Goal: Use online tool/utility: Utilize a website feature to perform a specific function

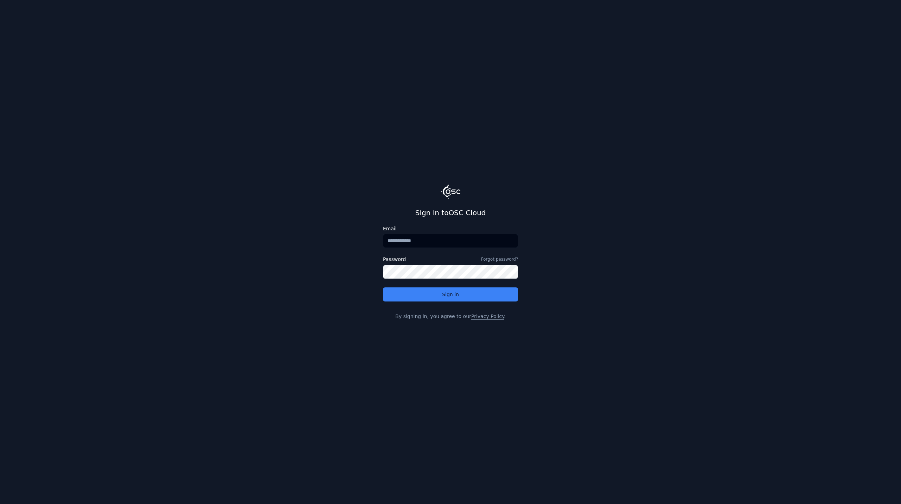
click at [761, 146] on main "Sign in to OSC Cloud Email Password Forgot password? Sign in By signing in, you…" at bounding box center [450, 252] width 901 height 504
click at [413, 243] on input "Email" at bounding box center [450, 241] width 135 height 14
type input "**********"
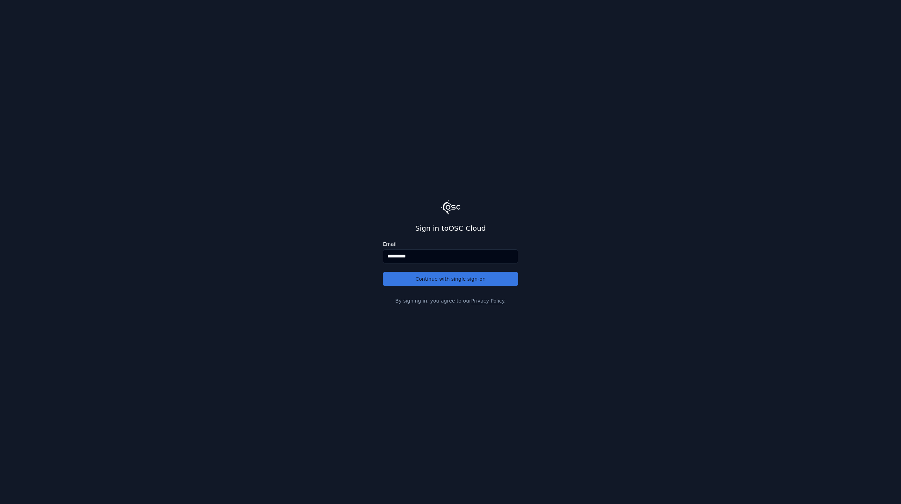
click at [457, 277] on button "Continue with single sign-on" at bounding box center [450, 279] width 135 height 14
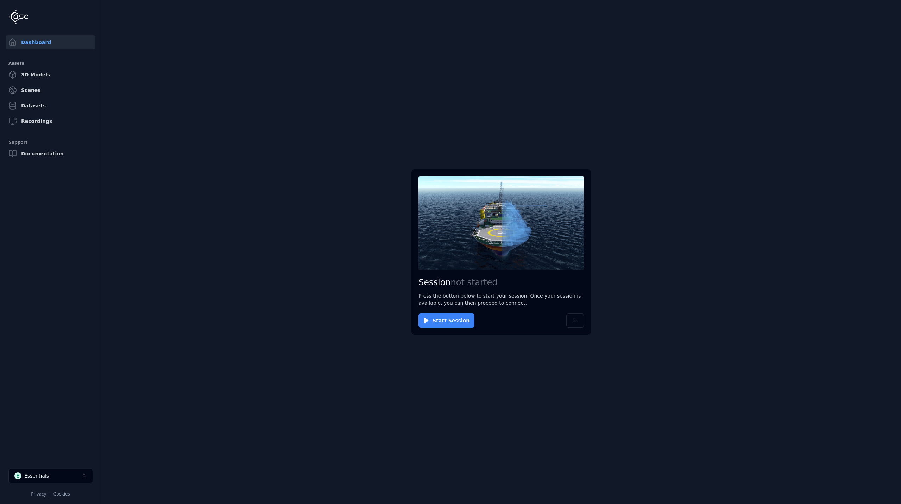
click at [449, 323] on button "Start Session" at bounding box center [447, 320] width 56 height 14
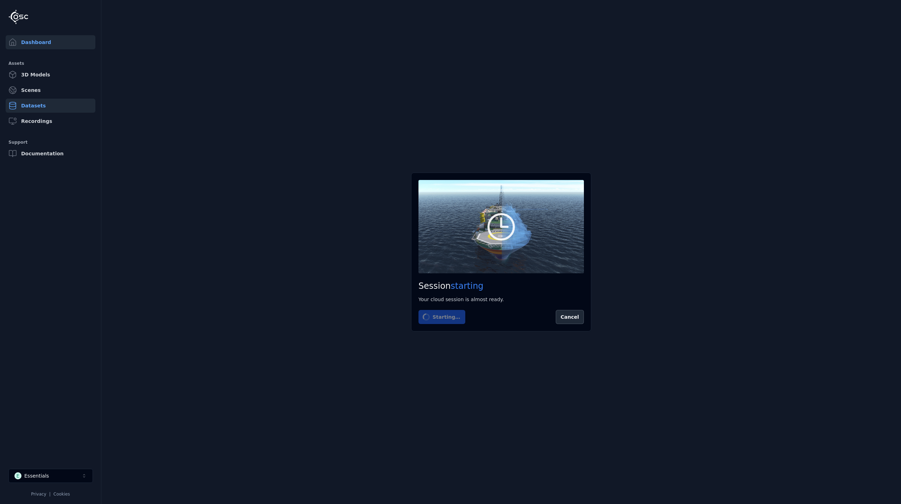
click at [15, 105] on icon at bounding box center [12, 105] width 8 height 8
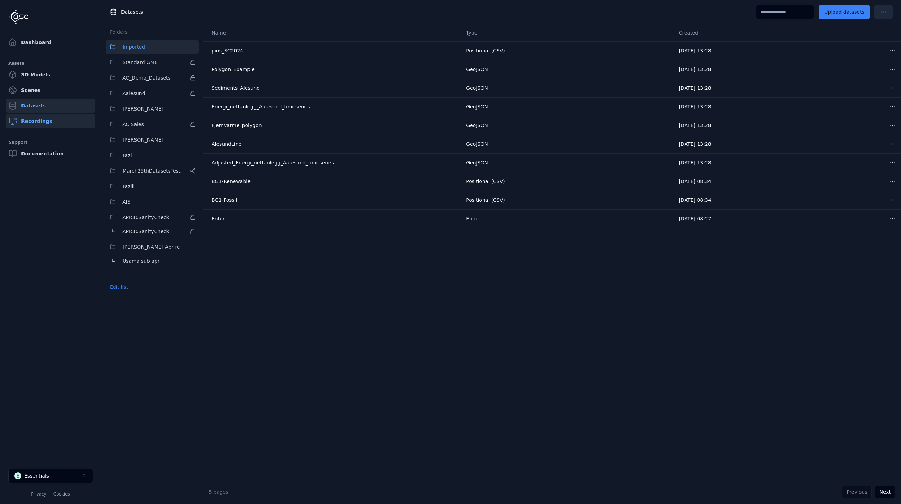
click at [17, 117] on link "Recordings" at bounding box center [51, 121] width 90 height 14
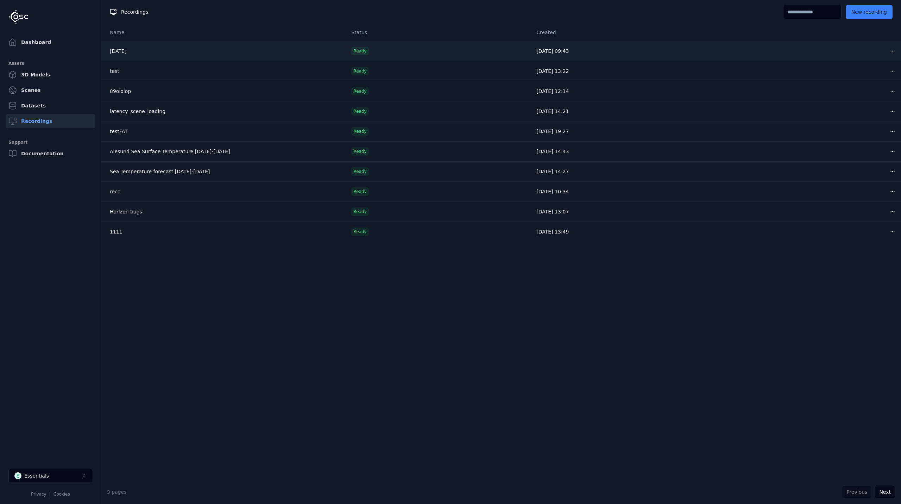
click at [119, 49] on link "[DATE]" at bounding box center [118, 51] width 17 height 6
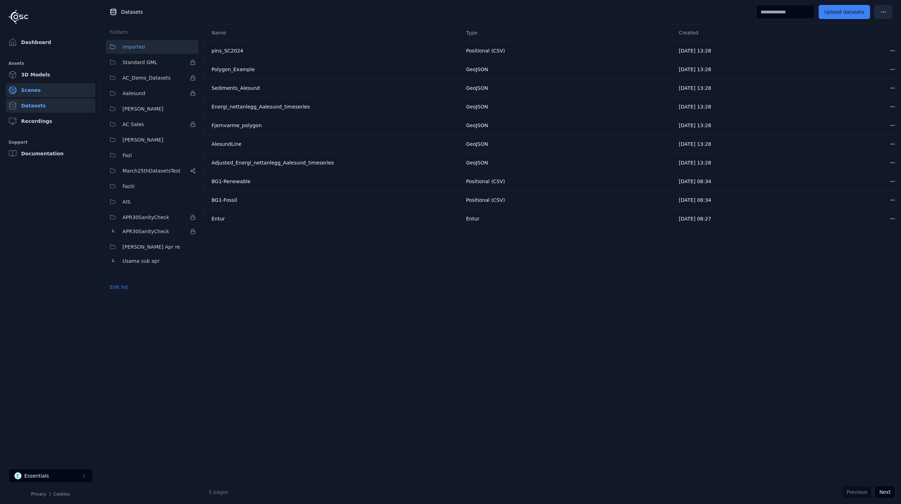
click at [44, 87] on link "Scenes" at bounding box center [51, 90] width 90 height 14
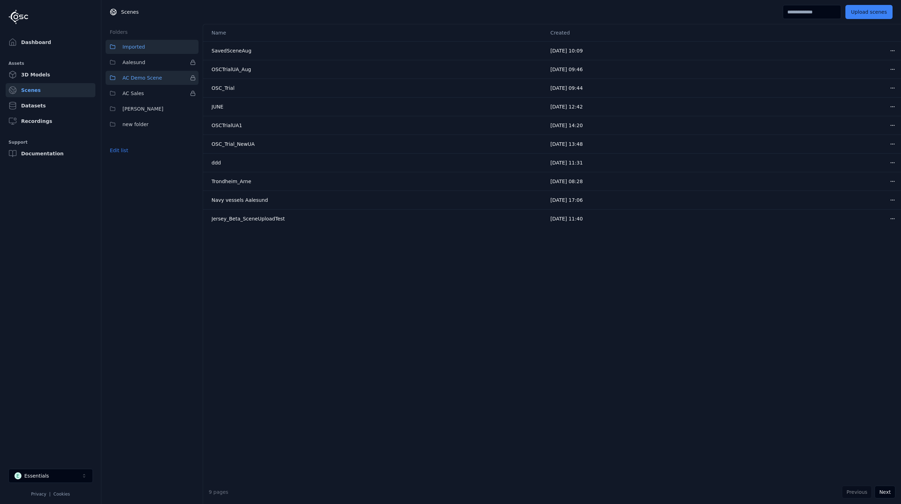
click at [142, 78] on span "AC Demo Scene" at bounding box center [142, 78] width 39 height 8
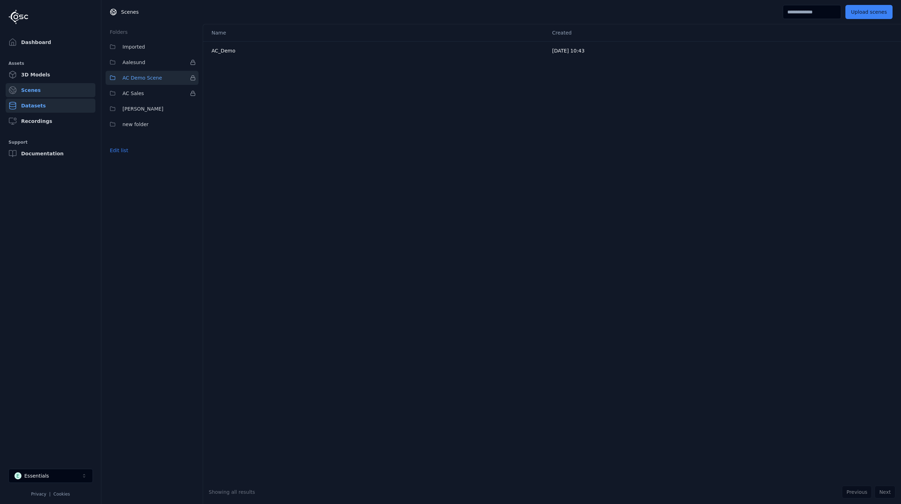
click at [37, 108] on link "Datasets" at bounding box center [51, 106] width 90 height 14
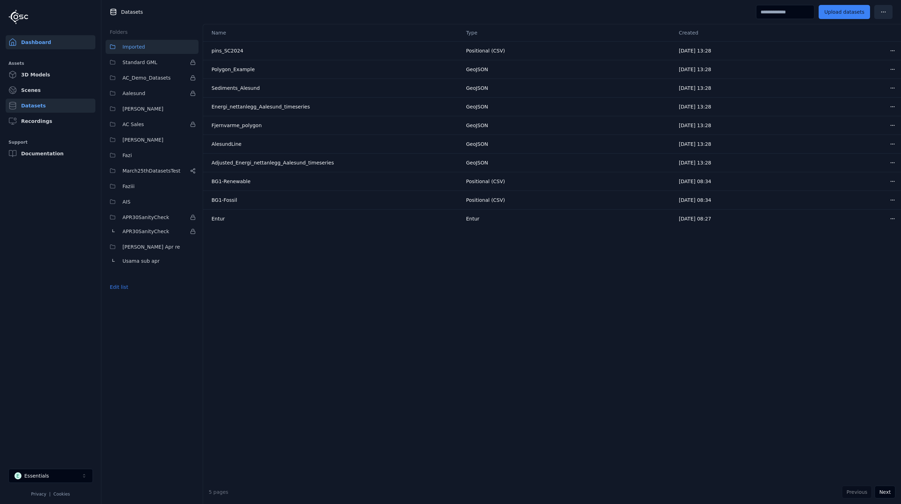
click at [37, 44] on link "Dashboard" at bounding box center [51, 42] width 90 height 14
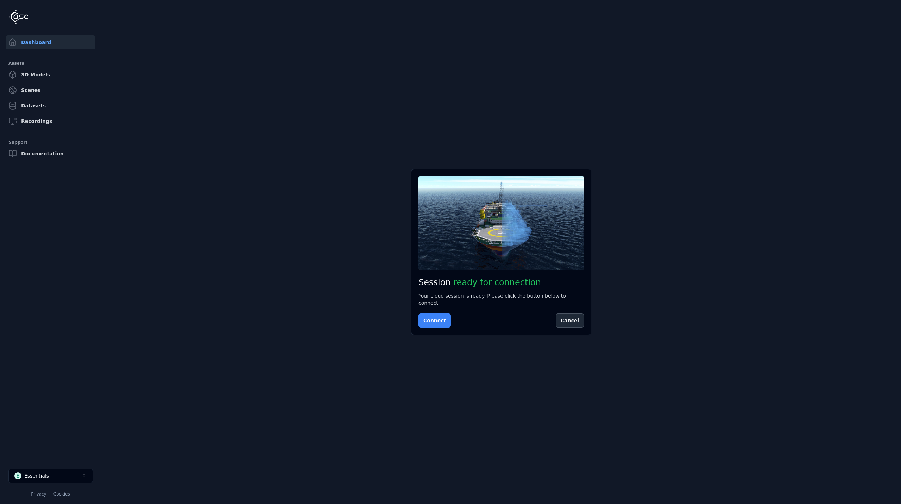
click at [429, 318] on button "Connect" at bounding box center [435, 320] width 32 height 14
